Goal: Task Accomplishment & Management: Manage account settings

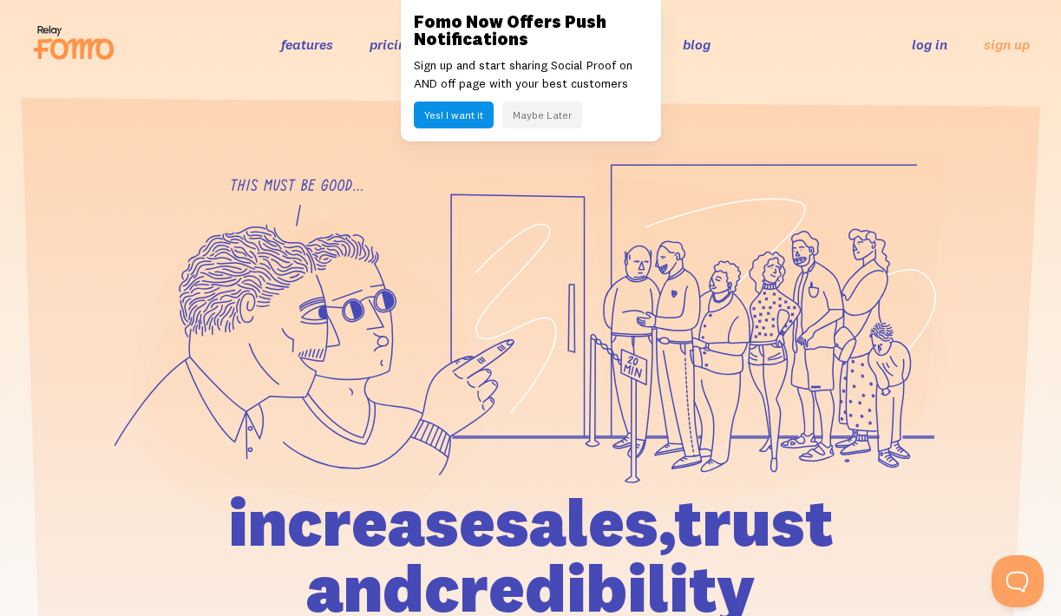
click at [521, 115] on button "Maybe Later" at bounding box center [542, 114] width 80 height 27
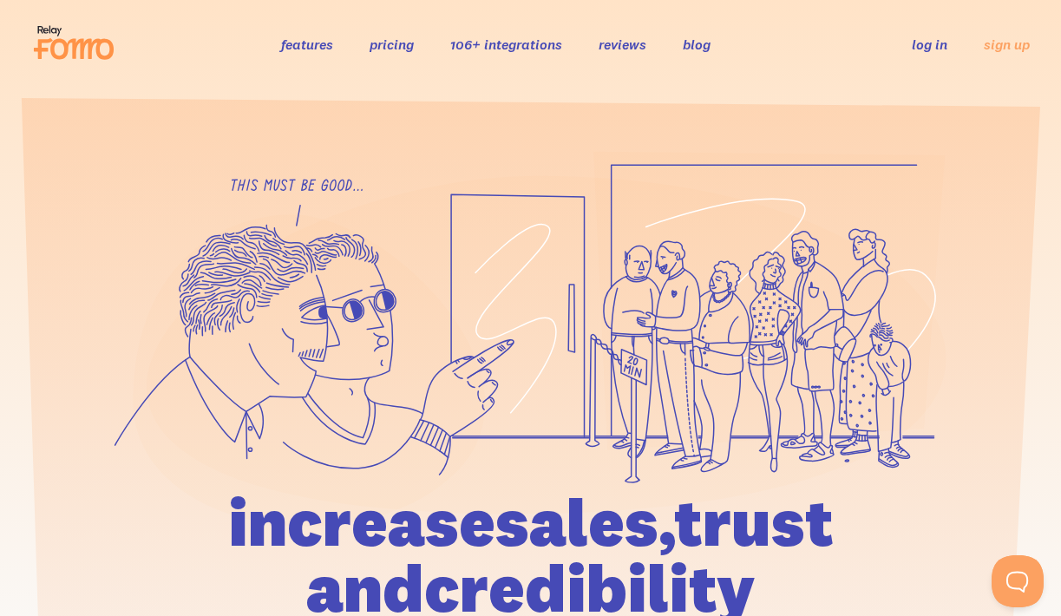
click at [926, 49] on link "log in" at bounding box center [929, 44] width 36 height 17
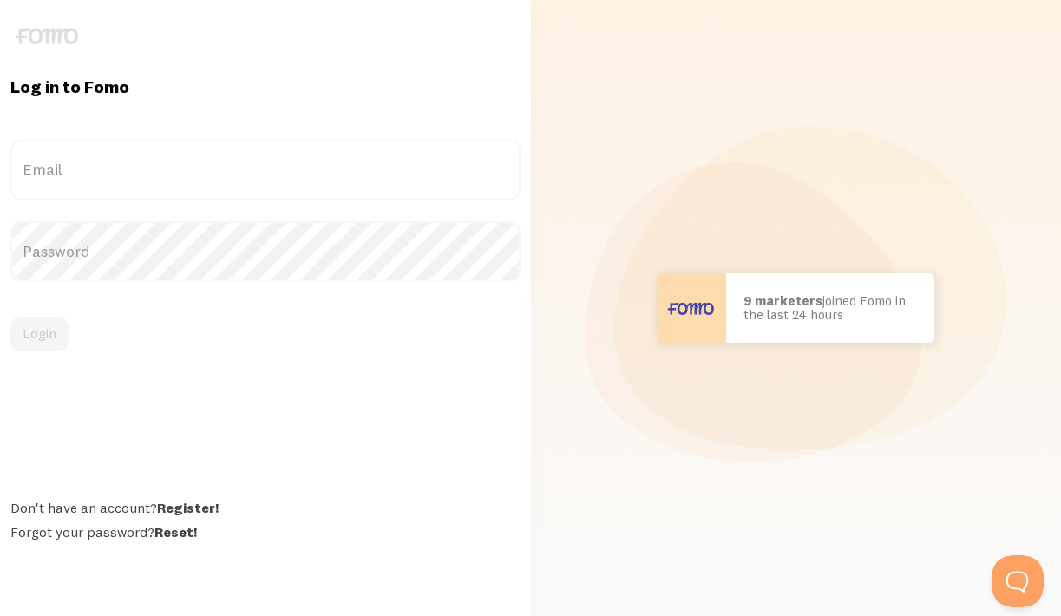
click at [263, 169] on label "Email" at bounding box center [265, 170] width 510 height 61
click at [263, 169] on input "Email" at bounding box center [265, 170] width 510 height 61
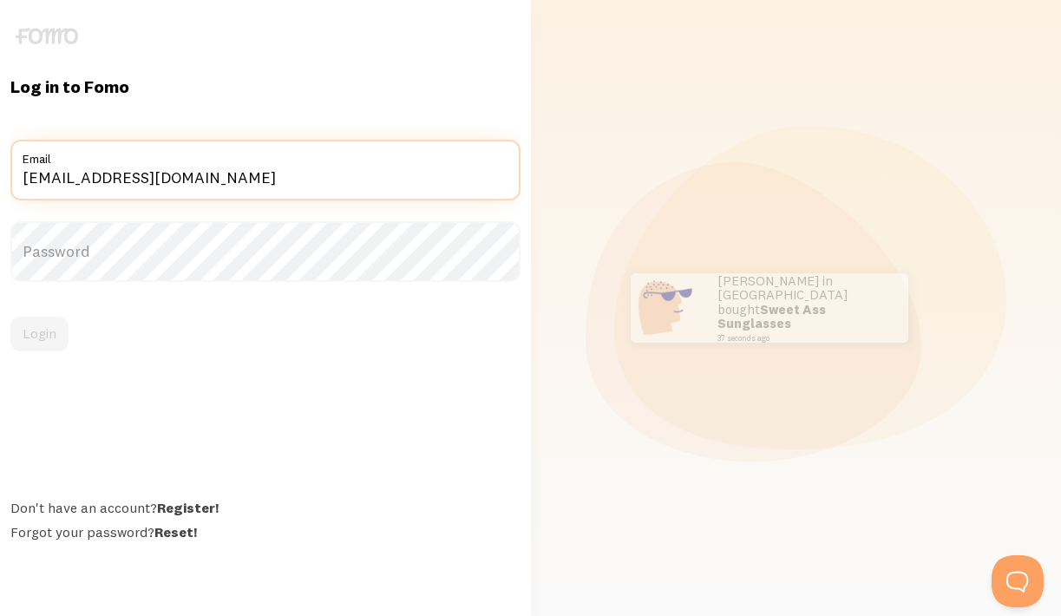
type input "[EMAIL_ADDRESS][DOMAIN_NAME]"
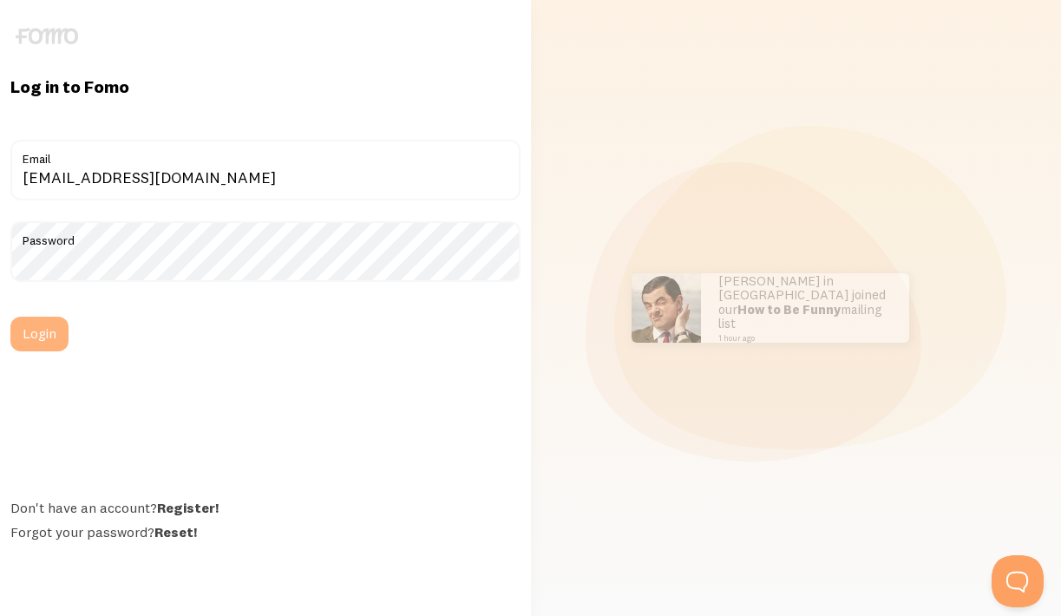
click at [49, 330] on button "Login" at bounding box center [39, 334] width 58 height 35
